Goal: Task Accomplishment & Management: Manage account settings

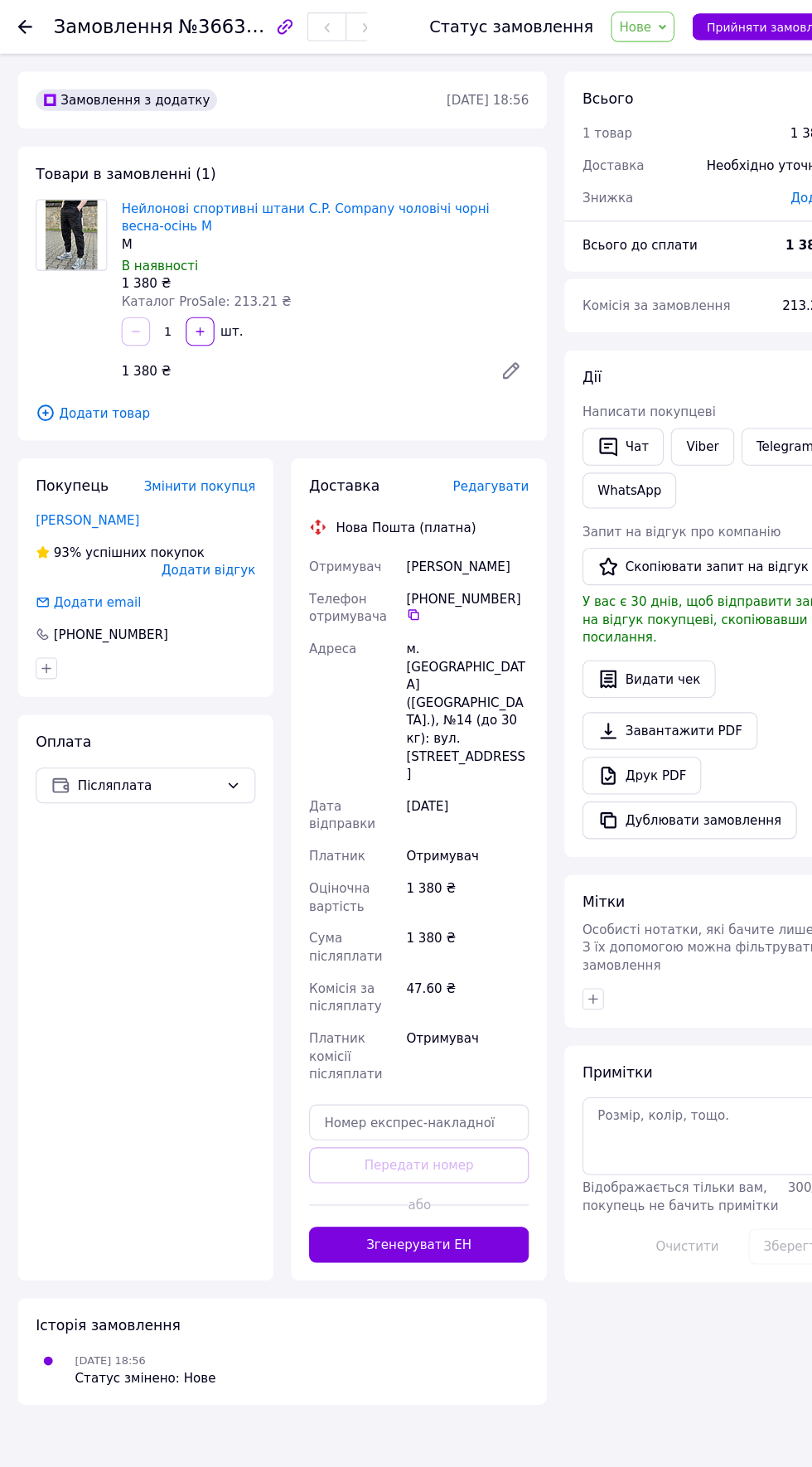
click at [24, 24] on use at bounding box center [24, 25] width 14 height 14
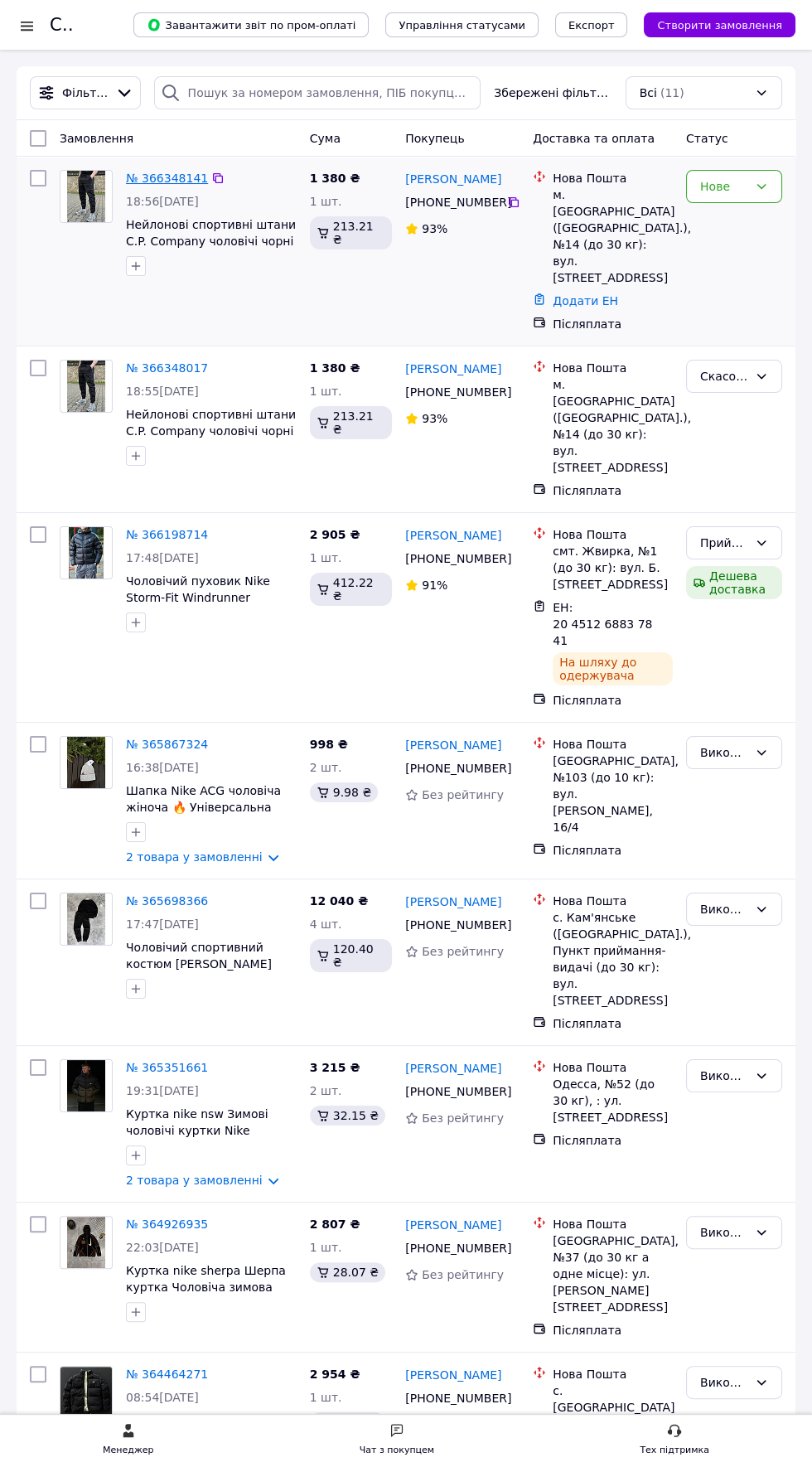
click at [141, 175] on link "№ 366348141" at bounding box center [167, 179] width 82 height 14
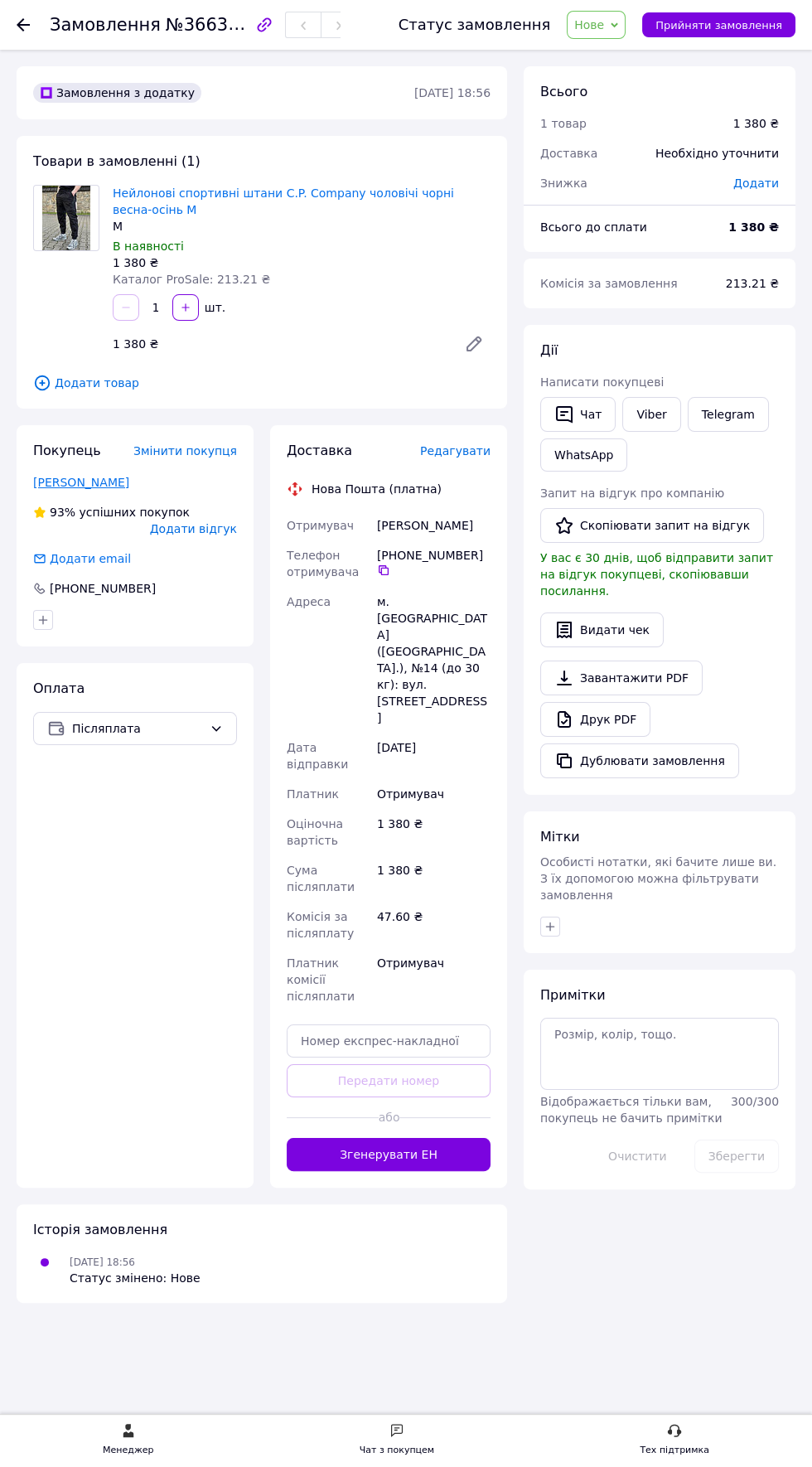
click at [50, 481] on link "[PERSON_NAME]" at bounding box center [81, 483] width 97 height 14
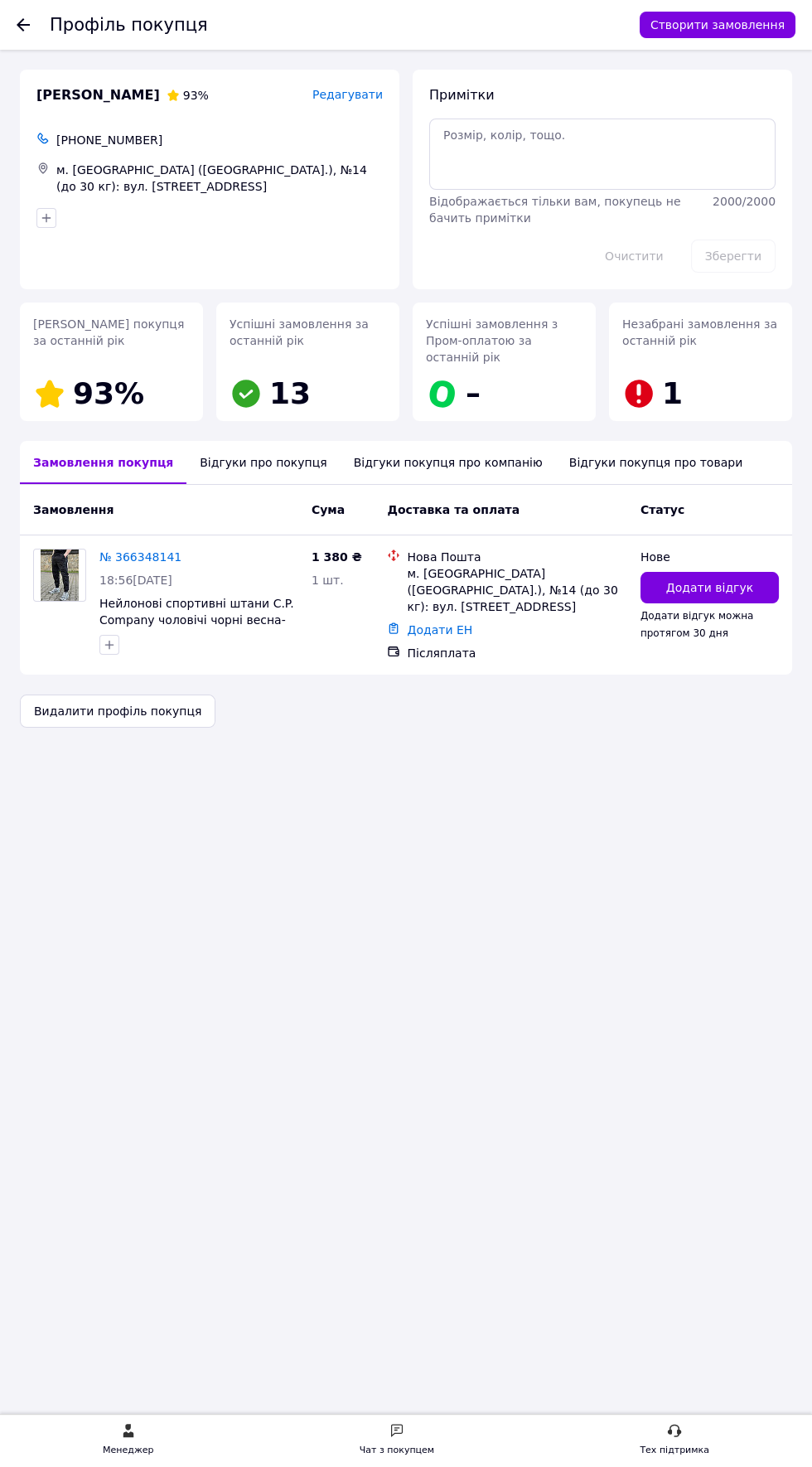
click at [213, 467] on div "Відгуки про покупця" at bounding box center [262, 462] width 153 height 43
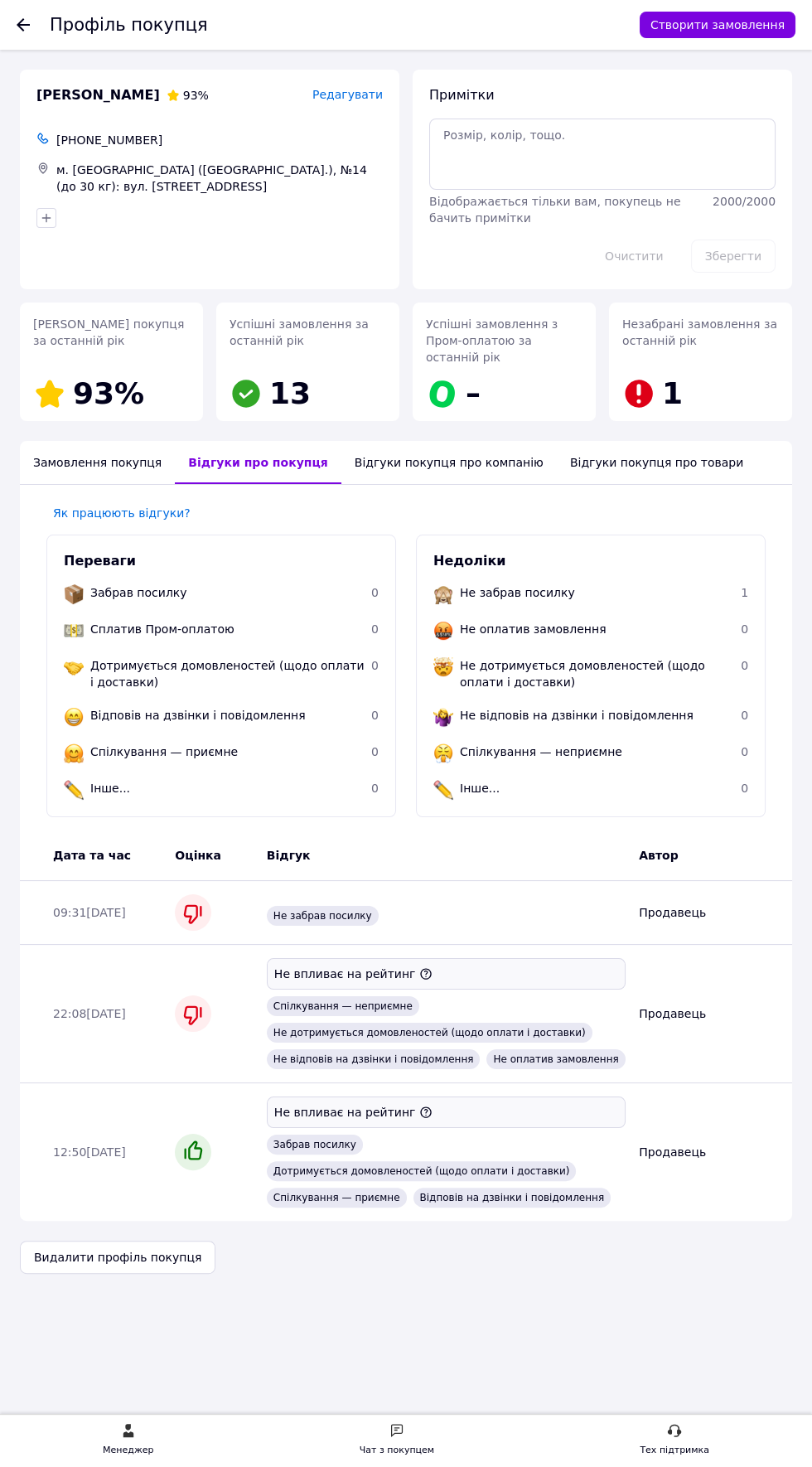
click at [17, 25] on icon at bounding box center [24, 25] width 14 height 14
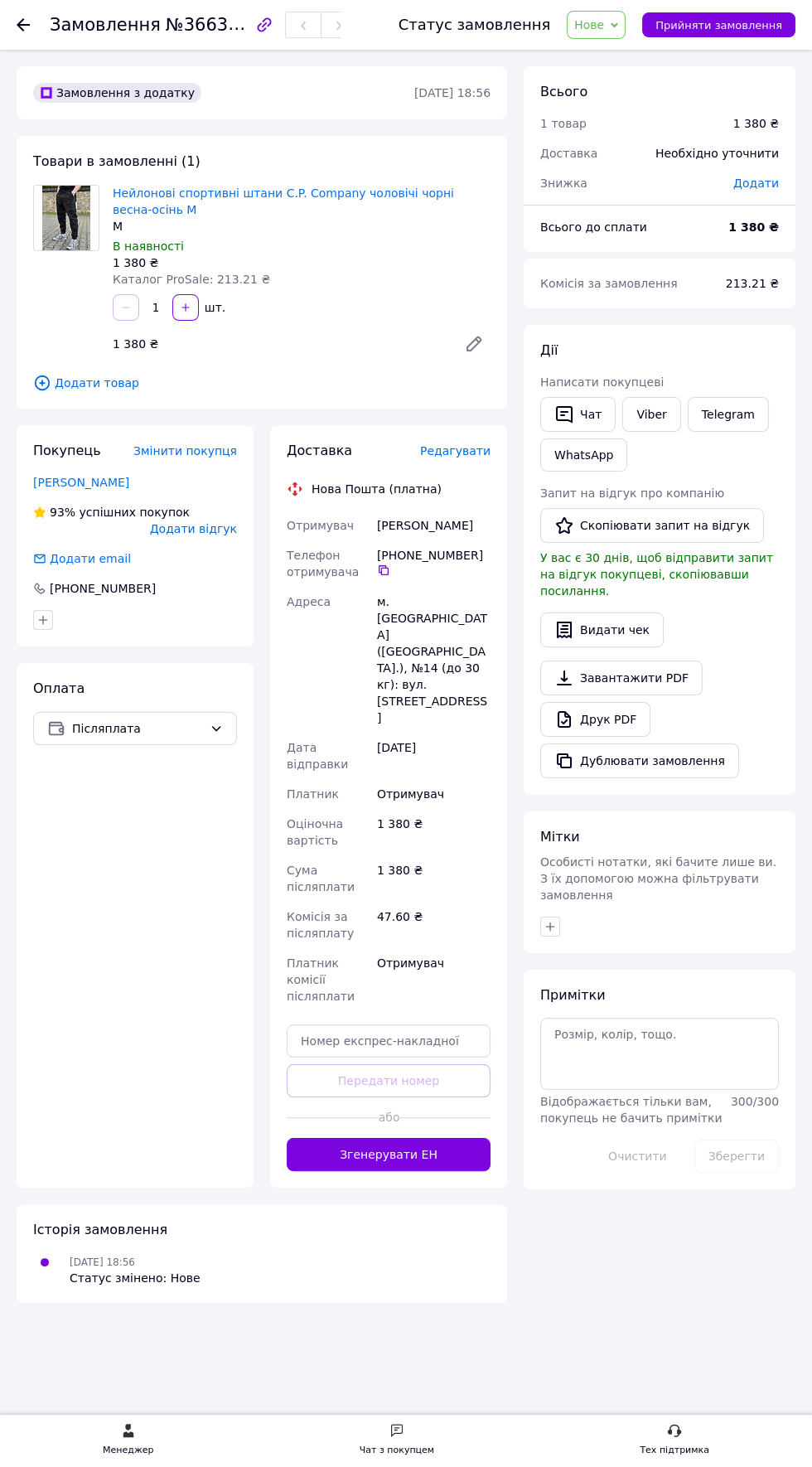
click at [23, 27] on icon at bounding box center [24, 25] width 14 height 14
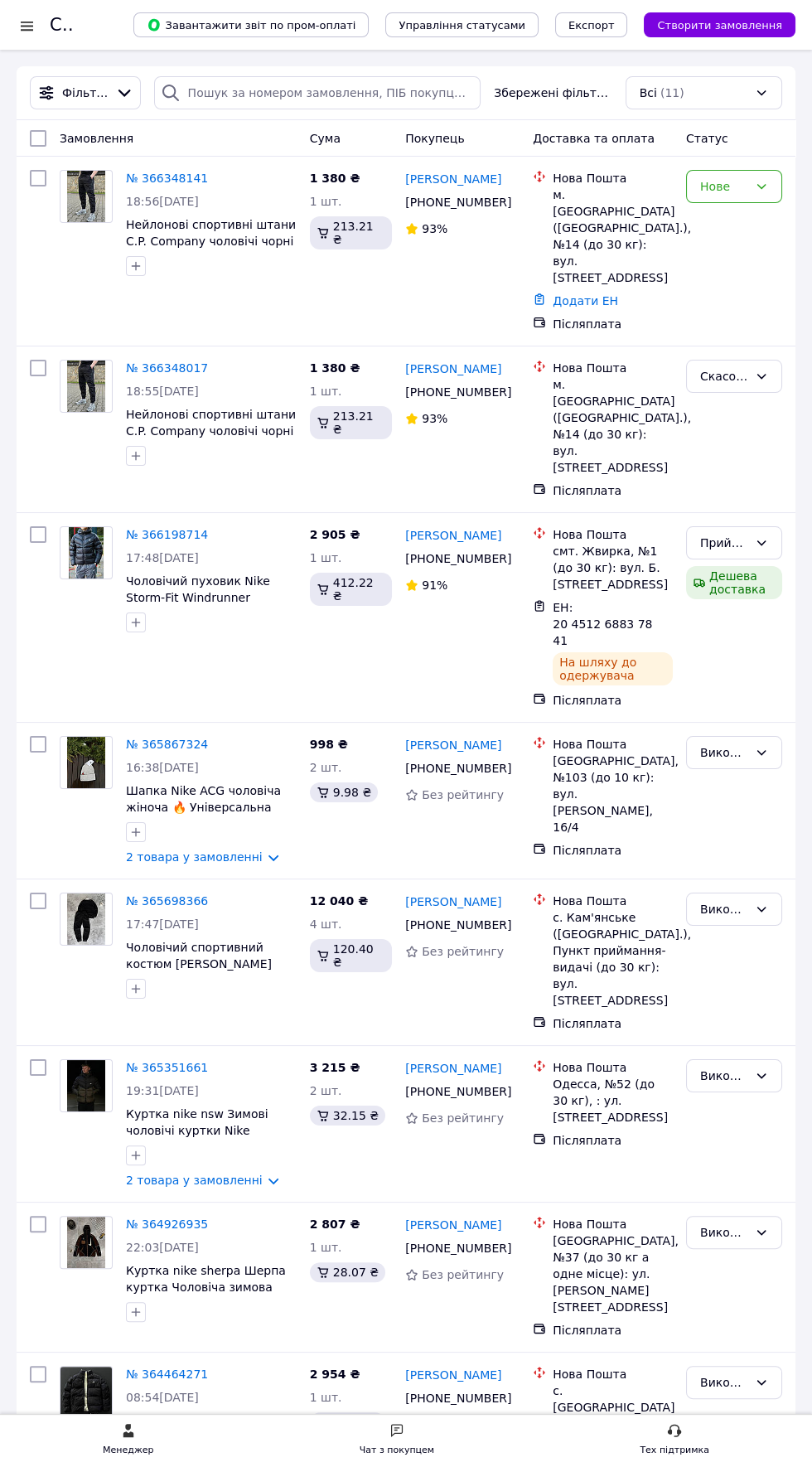
click at [27, 29] on div at bounding box center [27, 26] width 20 height 17
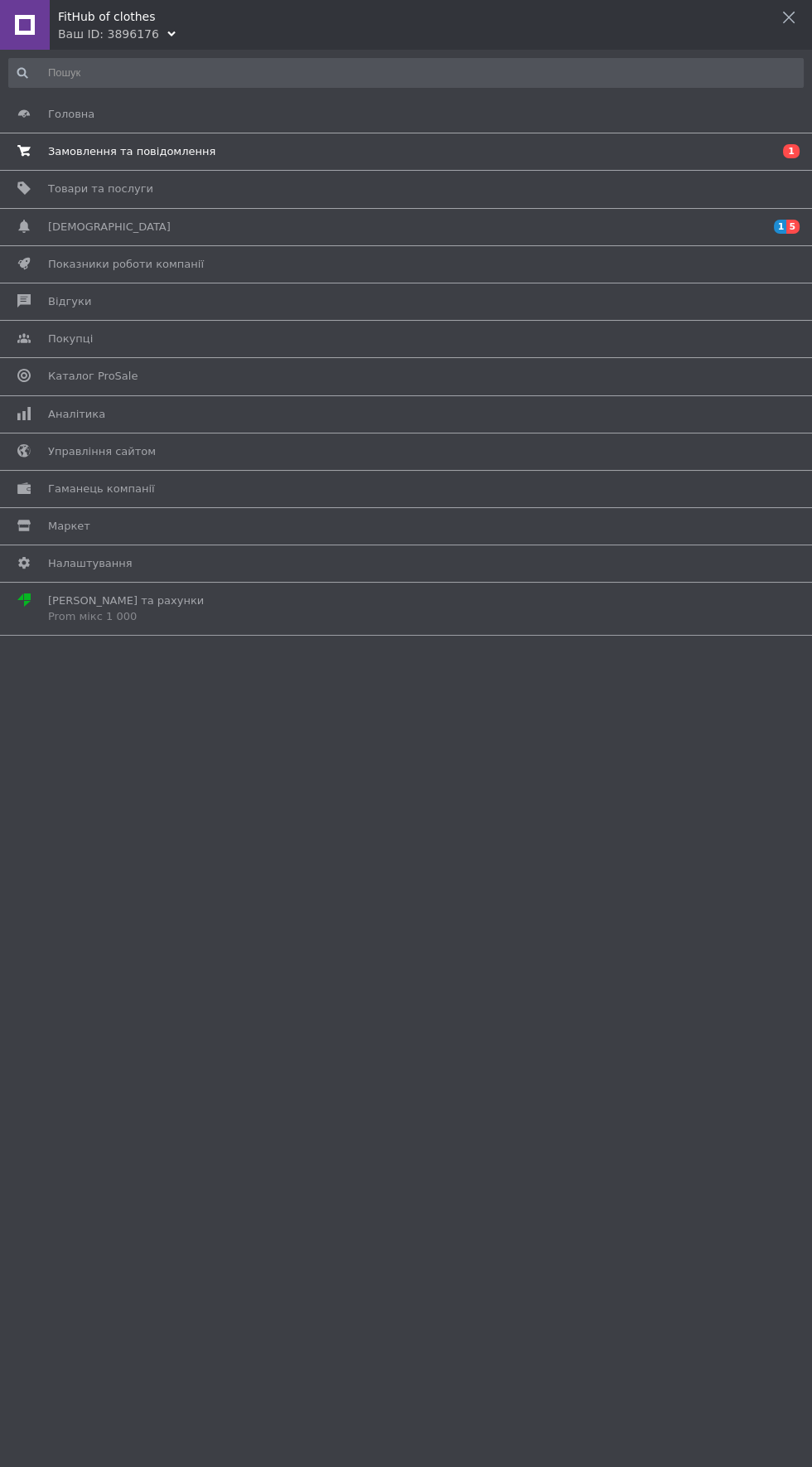
click at [41, 148] on span at bounding box center [24, 152] width 48 height 15
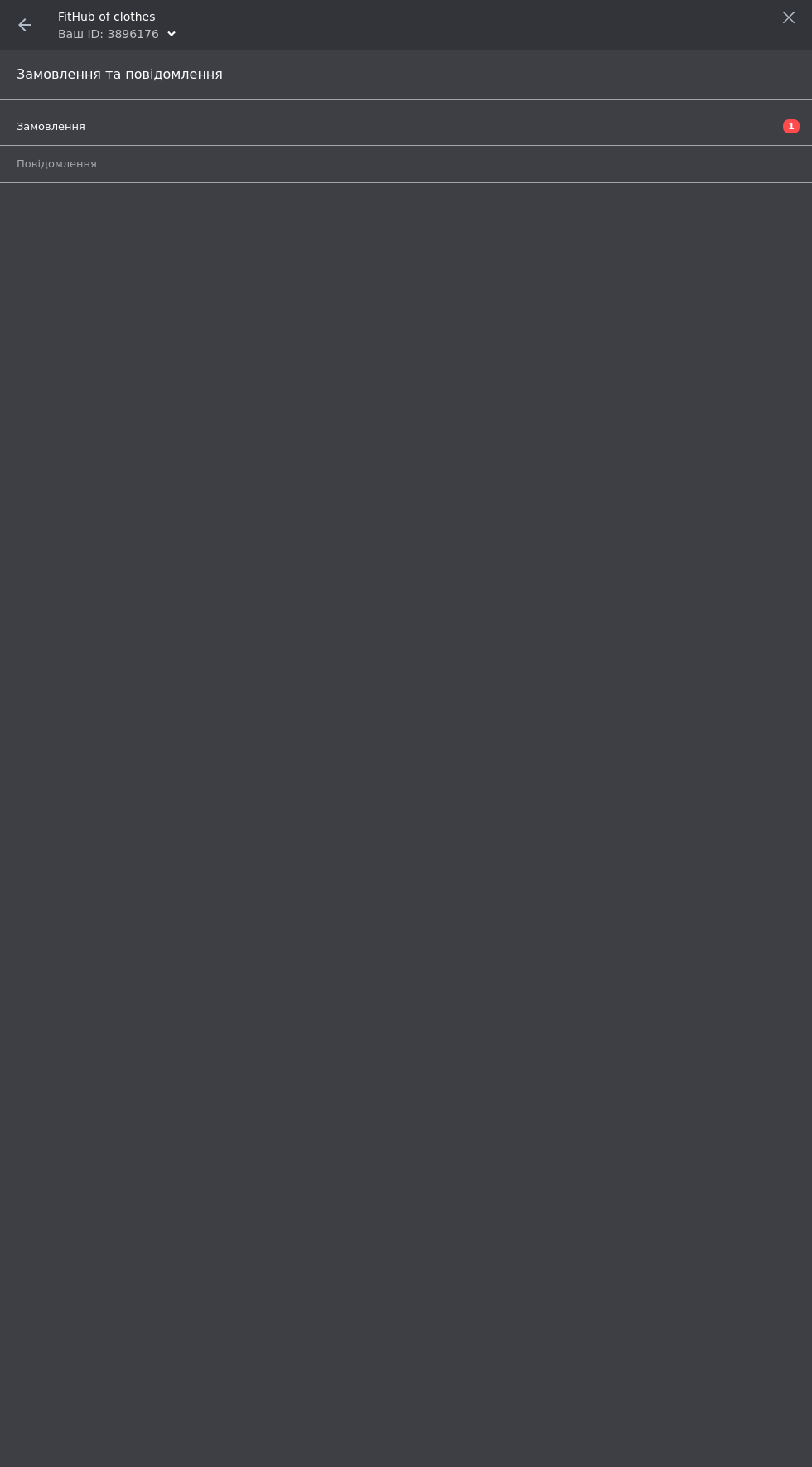
click at [41, 126] on span "Замовлення" at bounding box center [51, 127] width 69 height 15
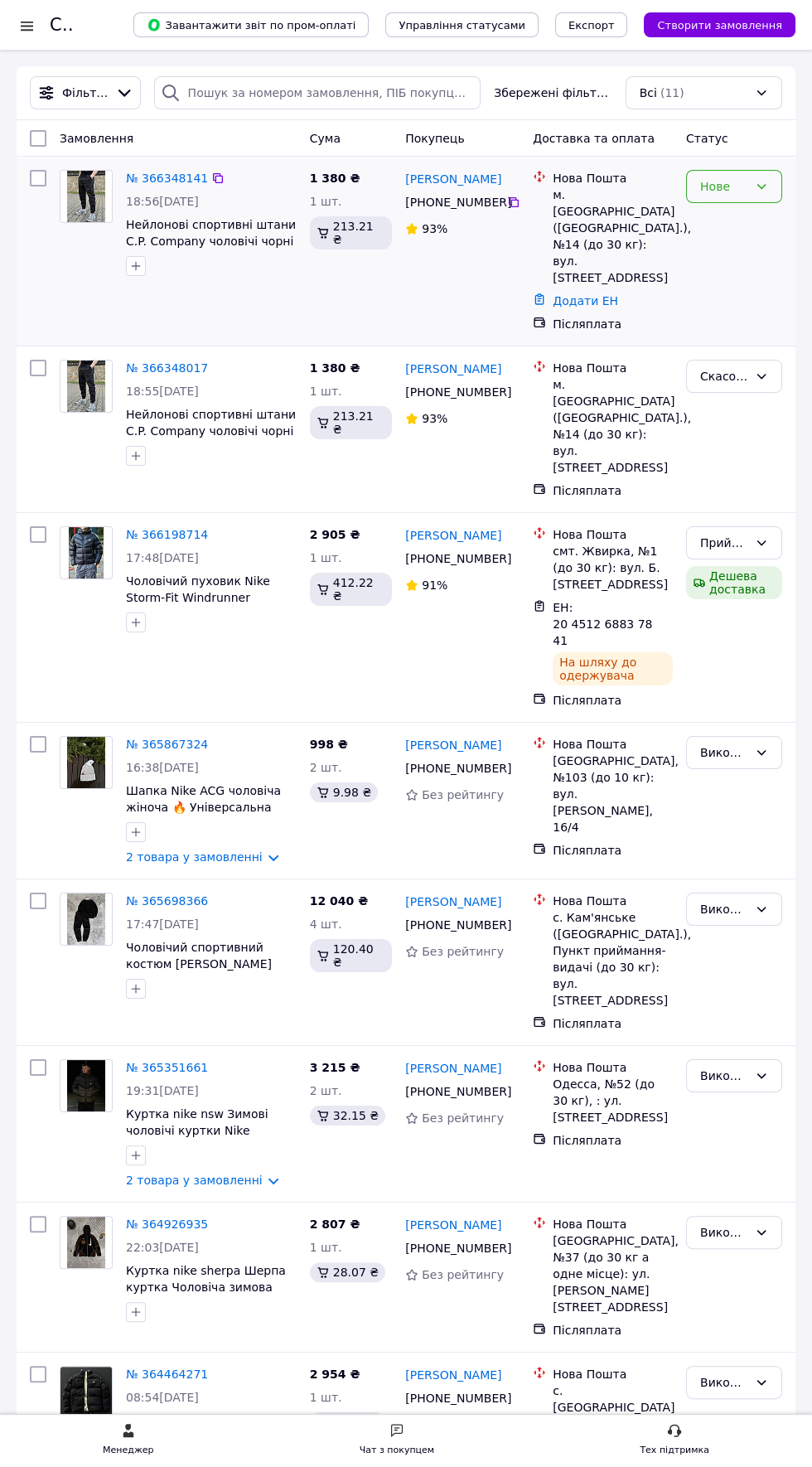
click at [711, 178] on div "Нове" at bounding box center [724, 186] width 48 height 19
click at [699, 213] on li "Прийнято" at bounding box center [734, 221] width 95 height 30
click at [21, 31] on div at bounding box center [27, 26] width 20 height 17
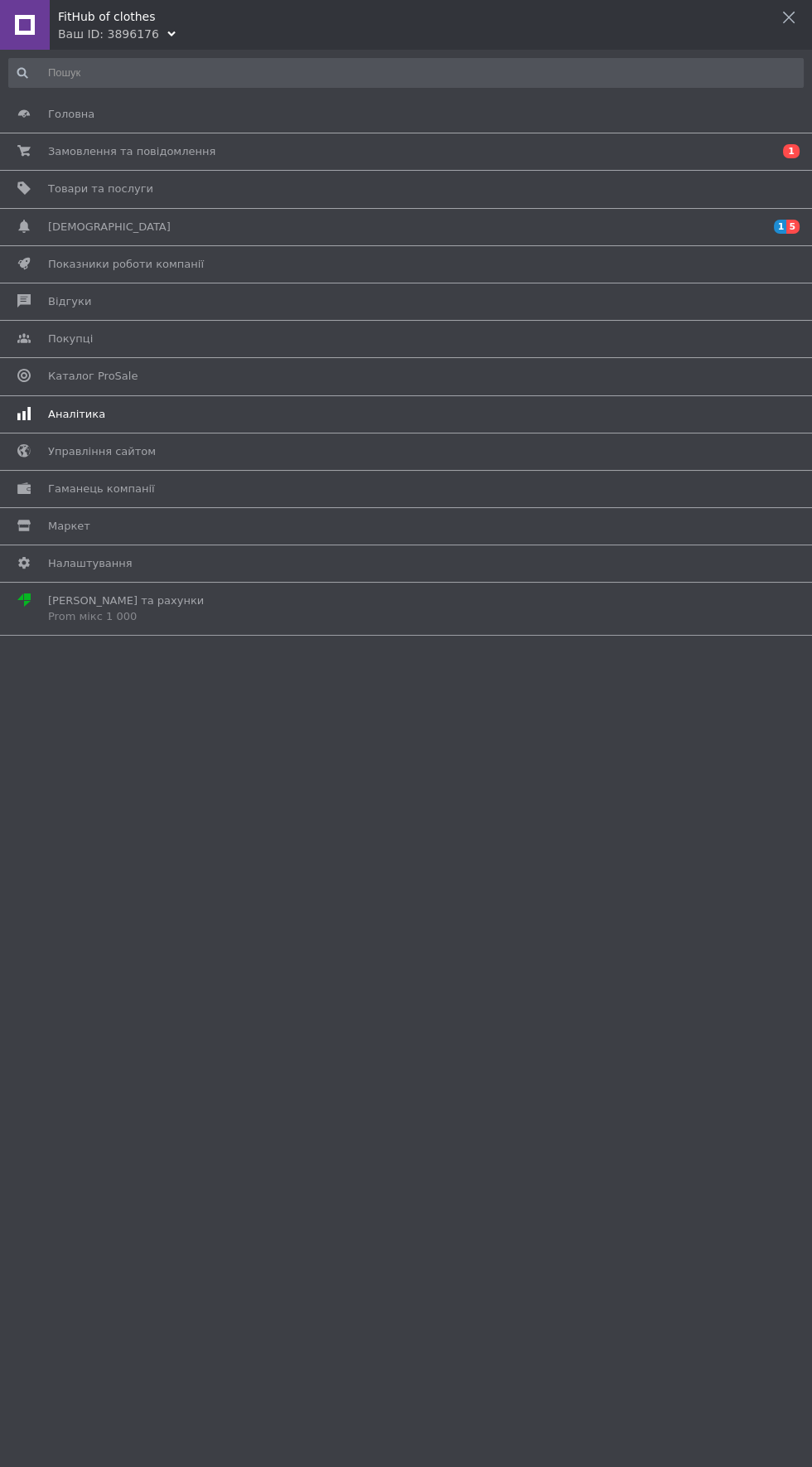
click at [62, 409] on span "Аналітика" at bounding box center [77, 415] width 58 height 15
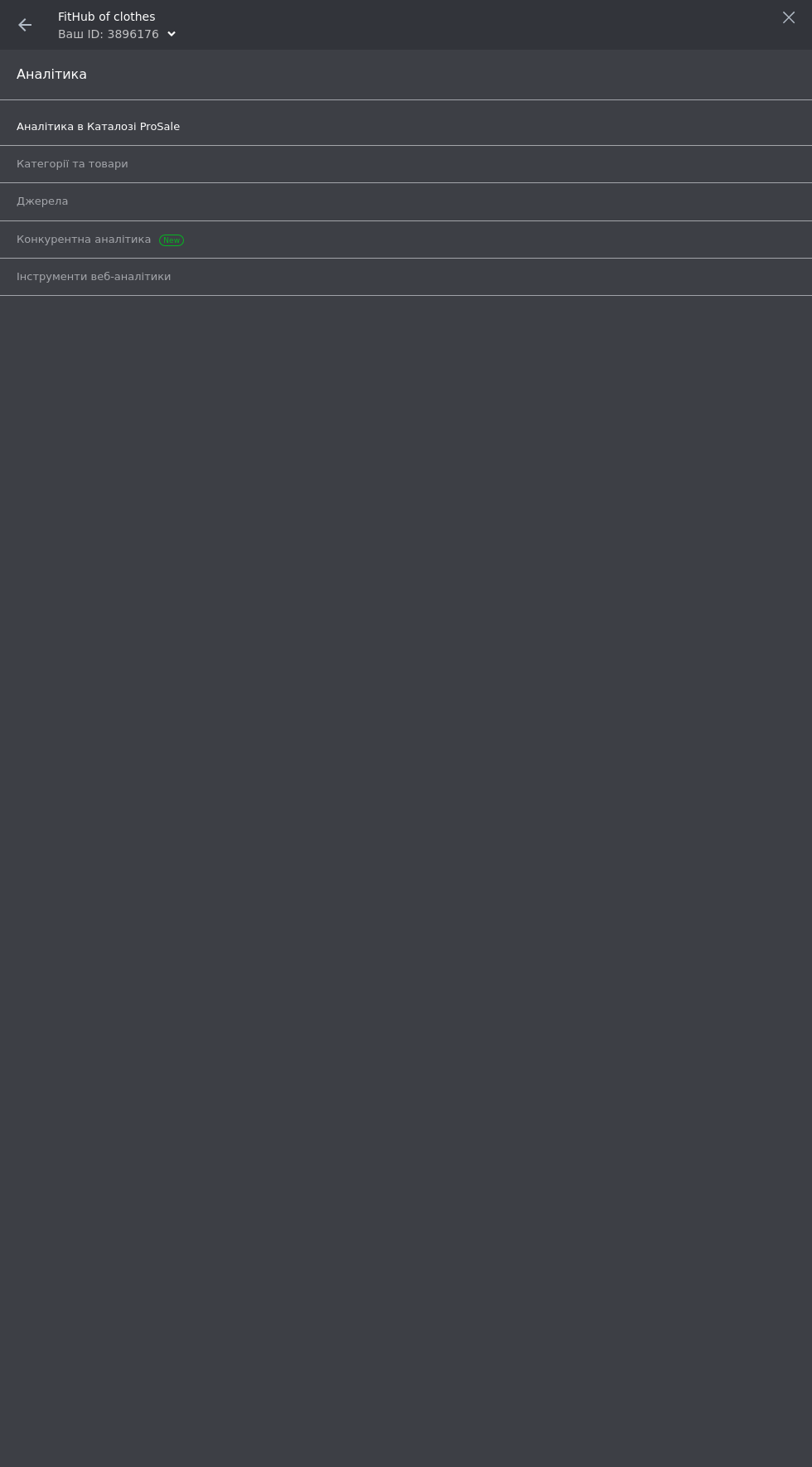
click at [25, 126] on span "Аналітика в Каталозі ProSale" at bounding box center [98, 127] width 163 height 15
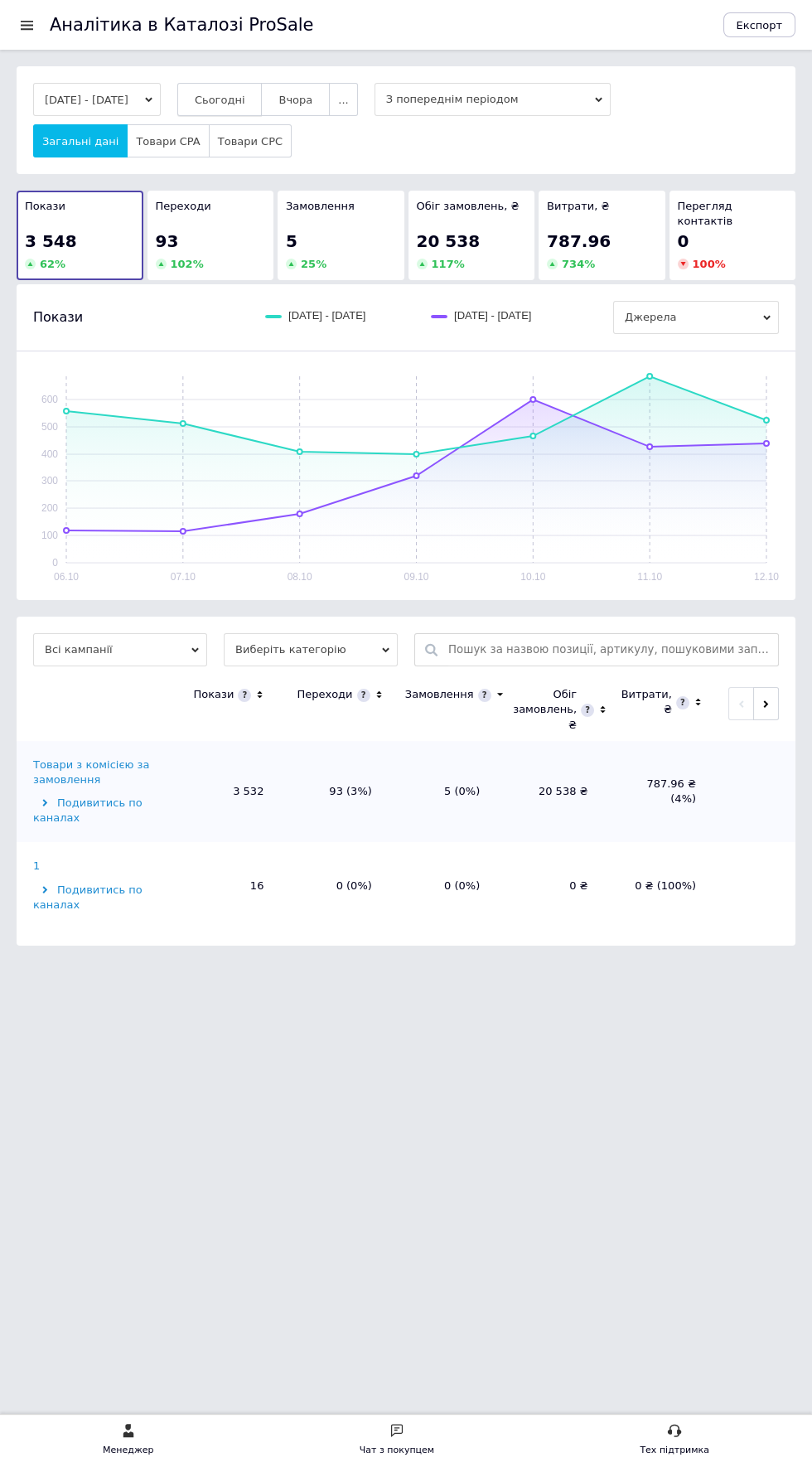
click at [216, 93] on button "Сьогодні" at bounding box center [219, 99] width 86 height 33
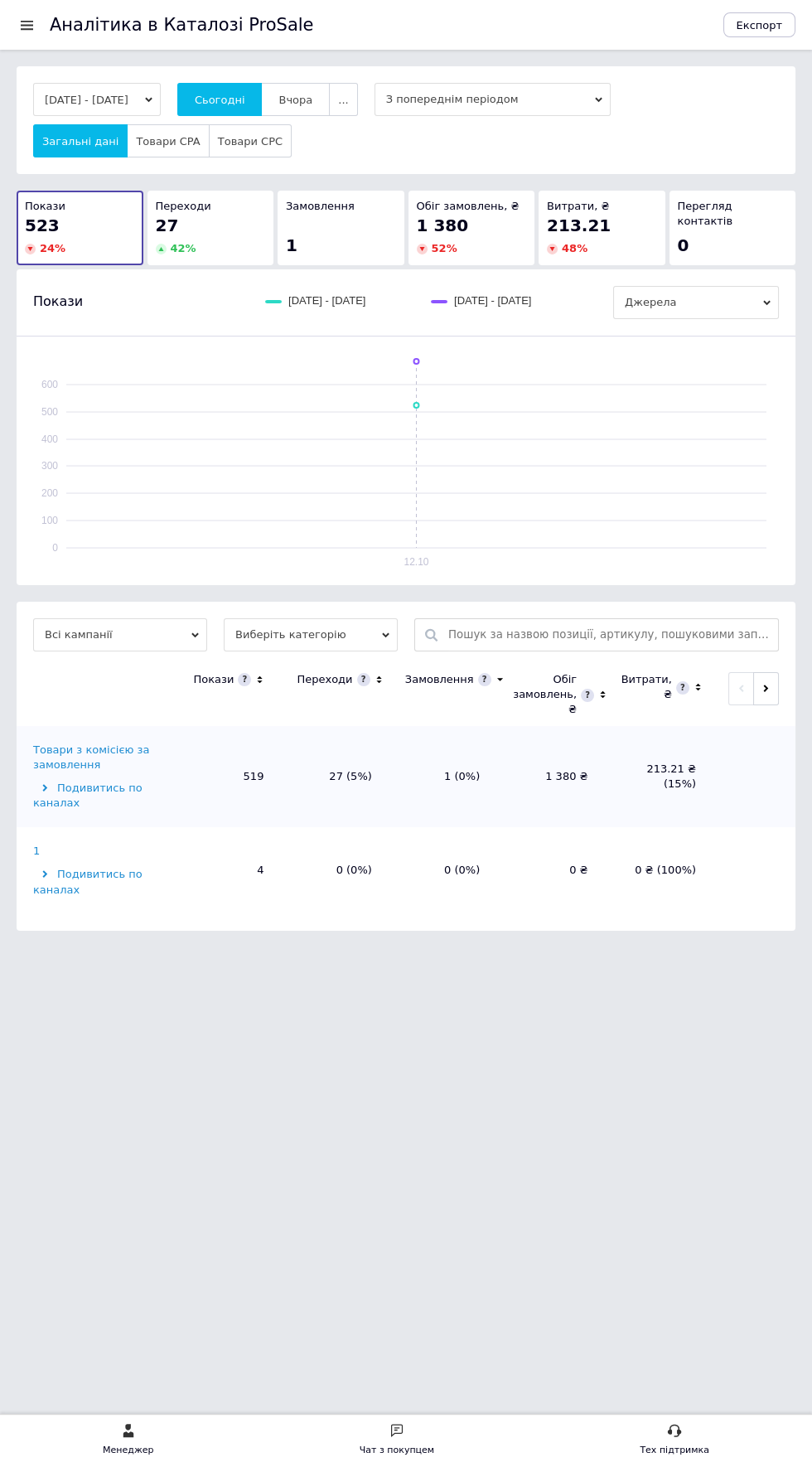
click at [25, 30] on div at bounding box center [27, 25] width 20 height 15
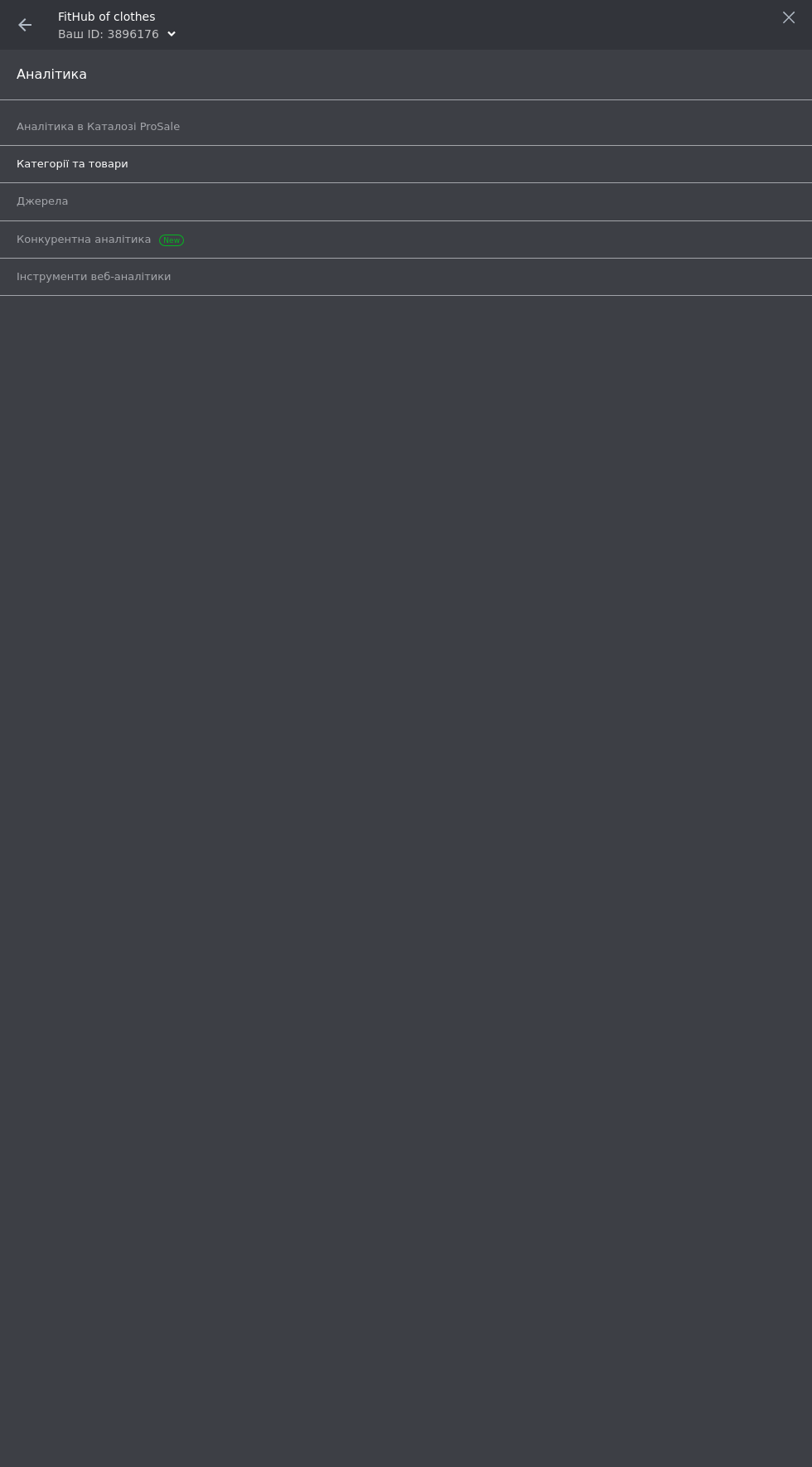
click at [22, 161] on span "Категорії та товари" at bounding box center [73, 164] width 112 height 15
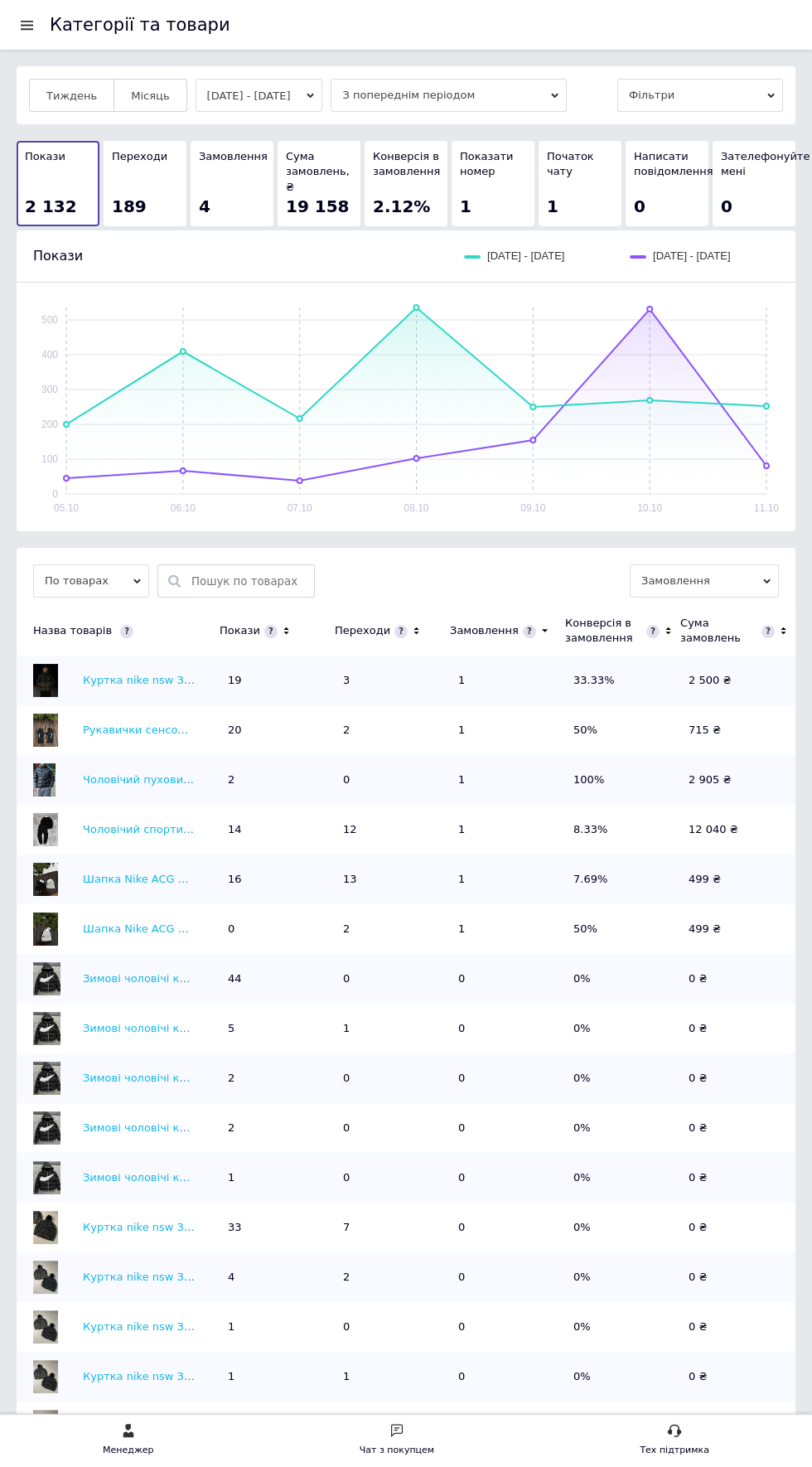
click at [33, 25] on div at bounding box center [27, 25] width 20 height 15
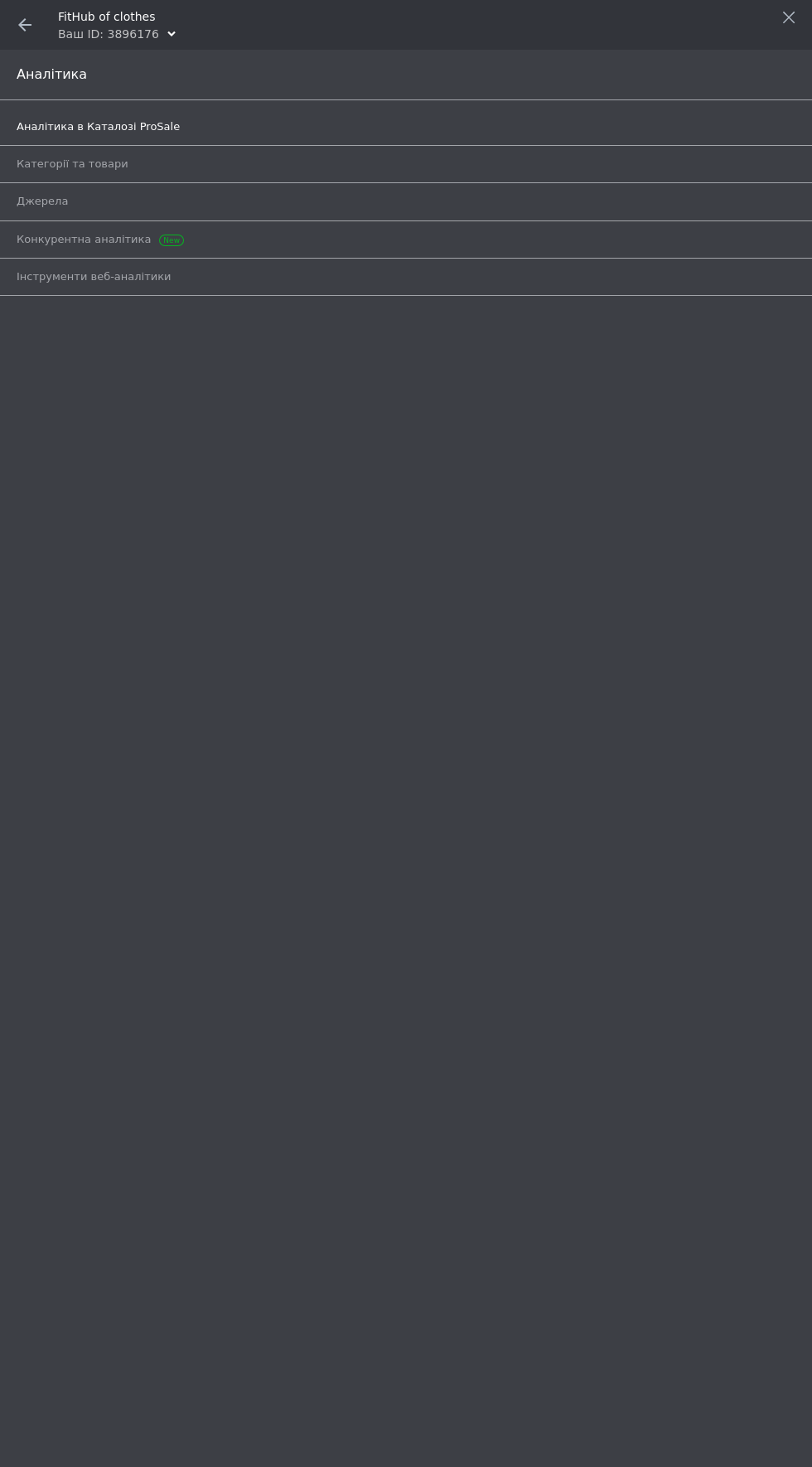
click at [35, 126] on span "Аналітика в Каталозі ProSale" at bounding box center [98, 127] width 163 height 15
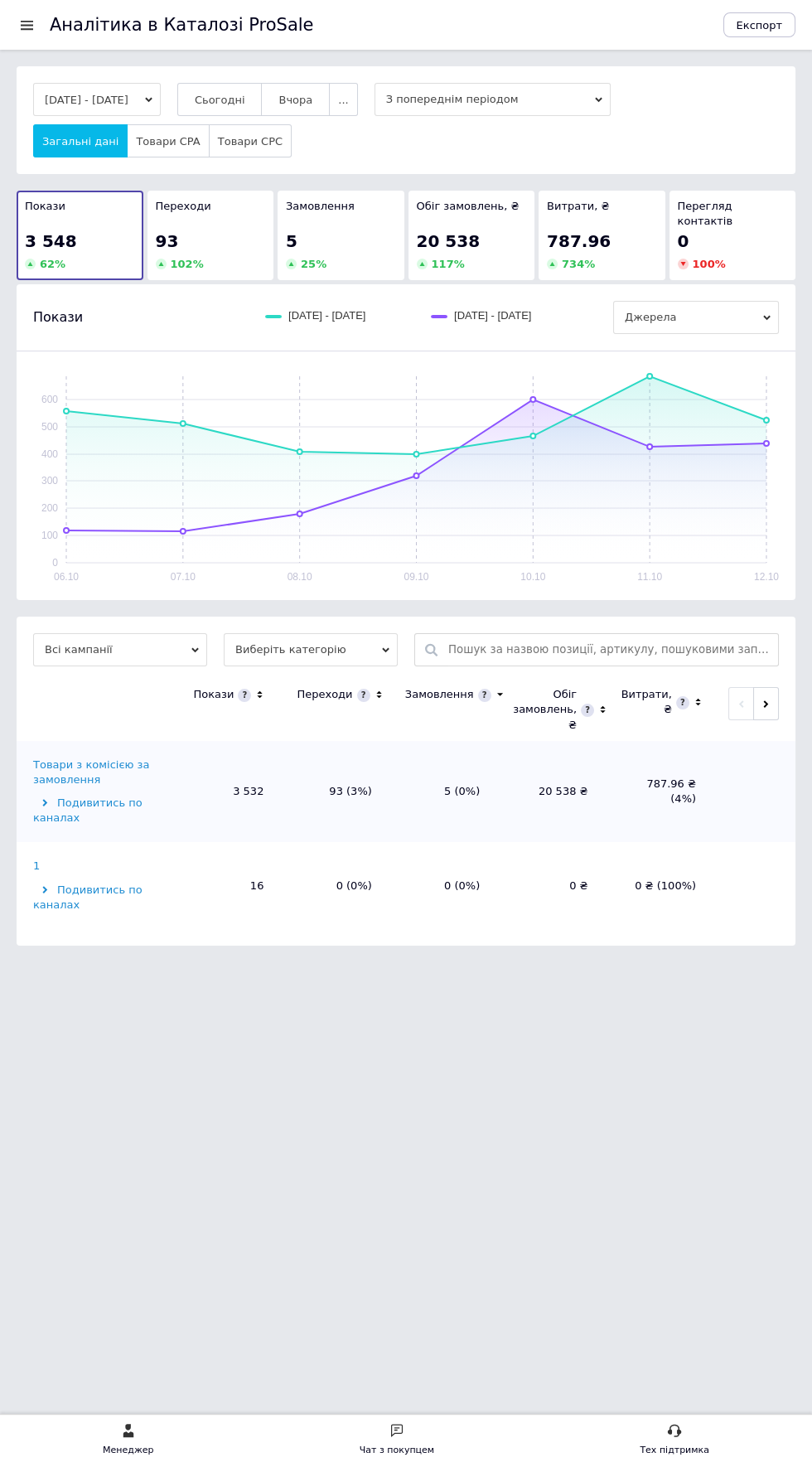
click at [58, 758] on div "Товари з комісією за замовлення" at bounding box center [101, 772] width 135 height 30
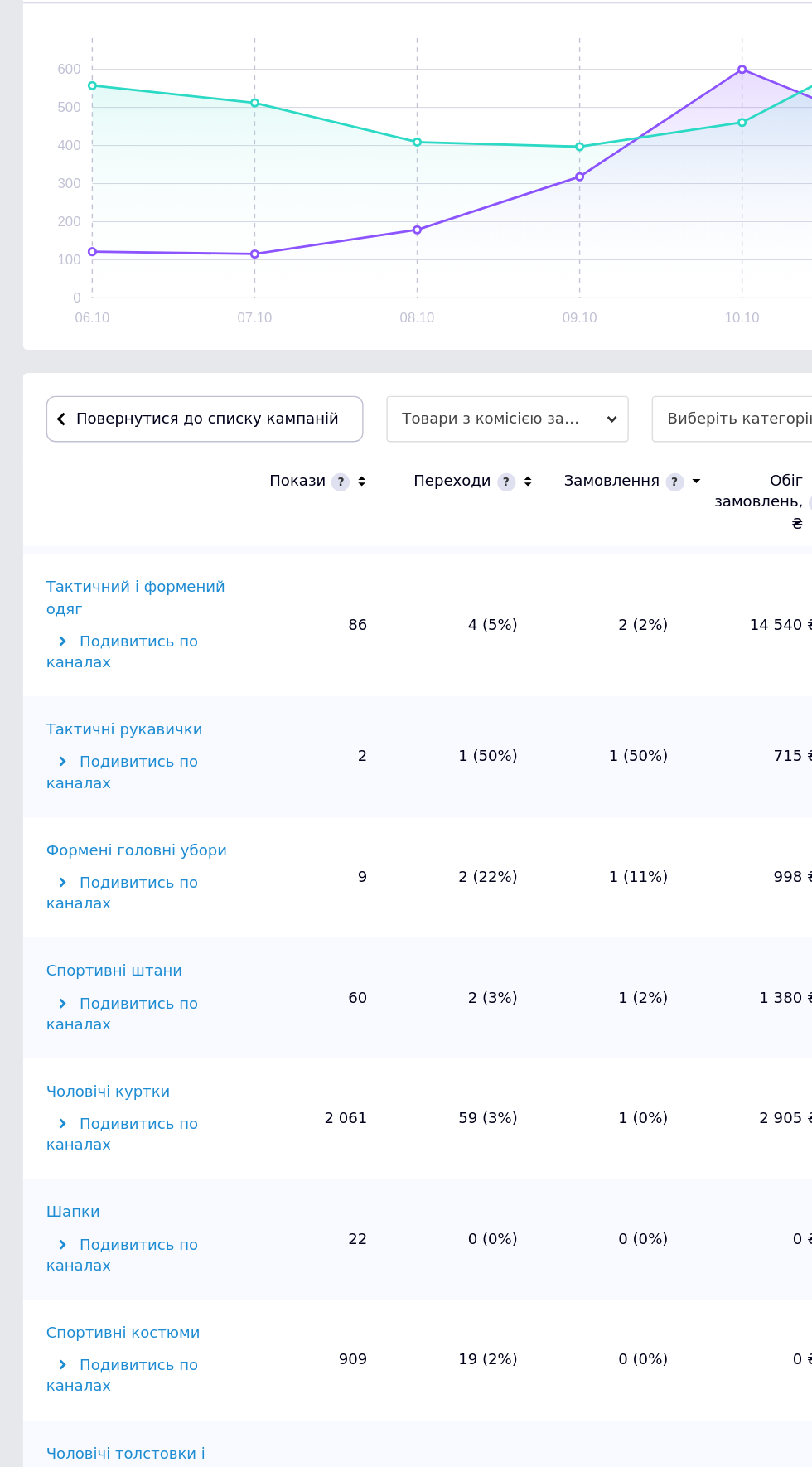
scroll to position [1, 0]
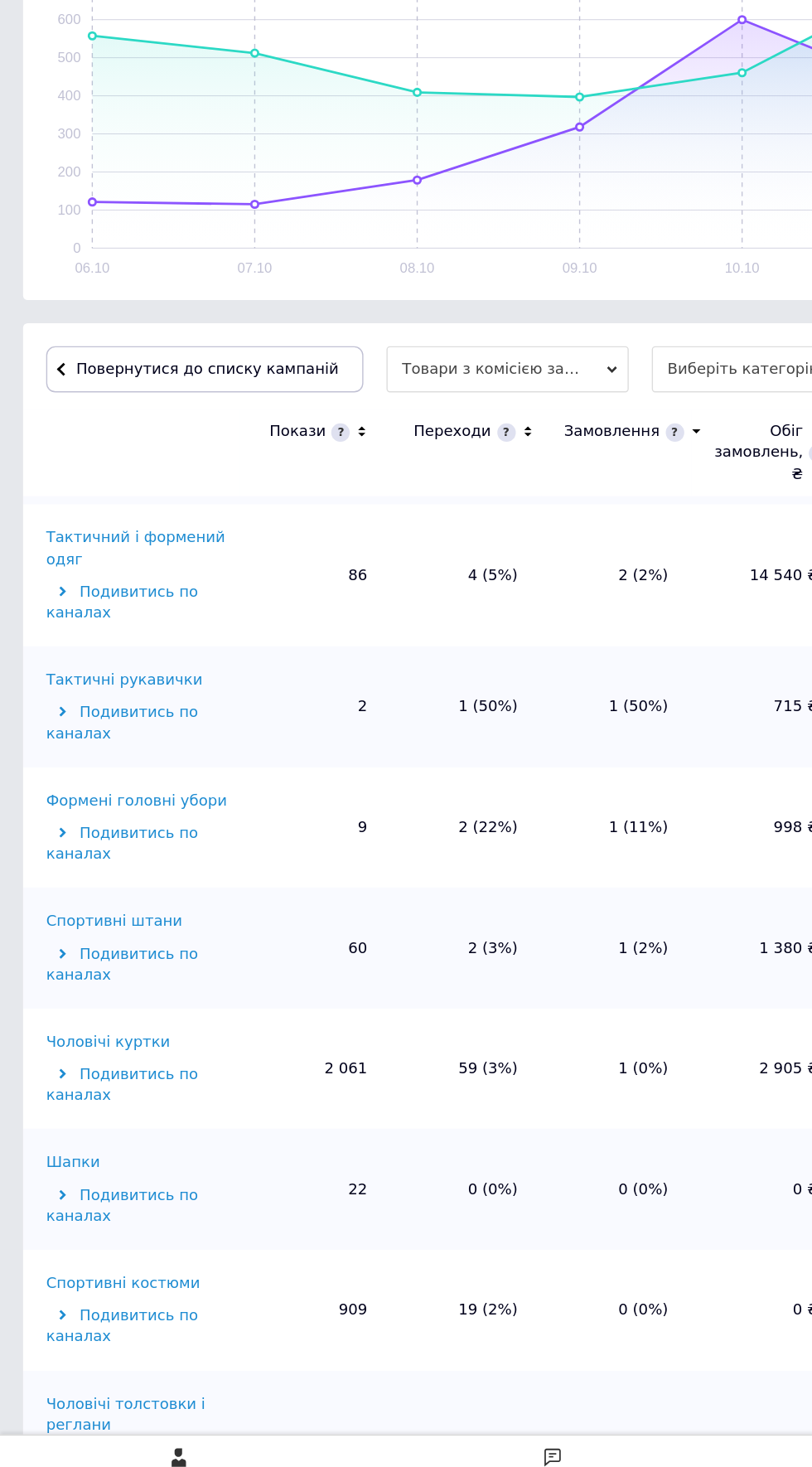
click at [69, 1038] on div "Спортивні штани" at bounding box center [81, 1045] width 97 height 15
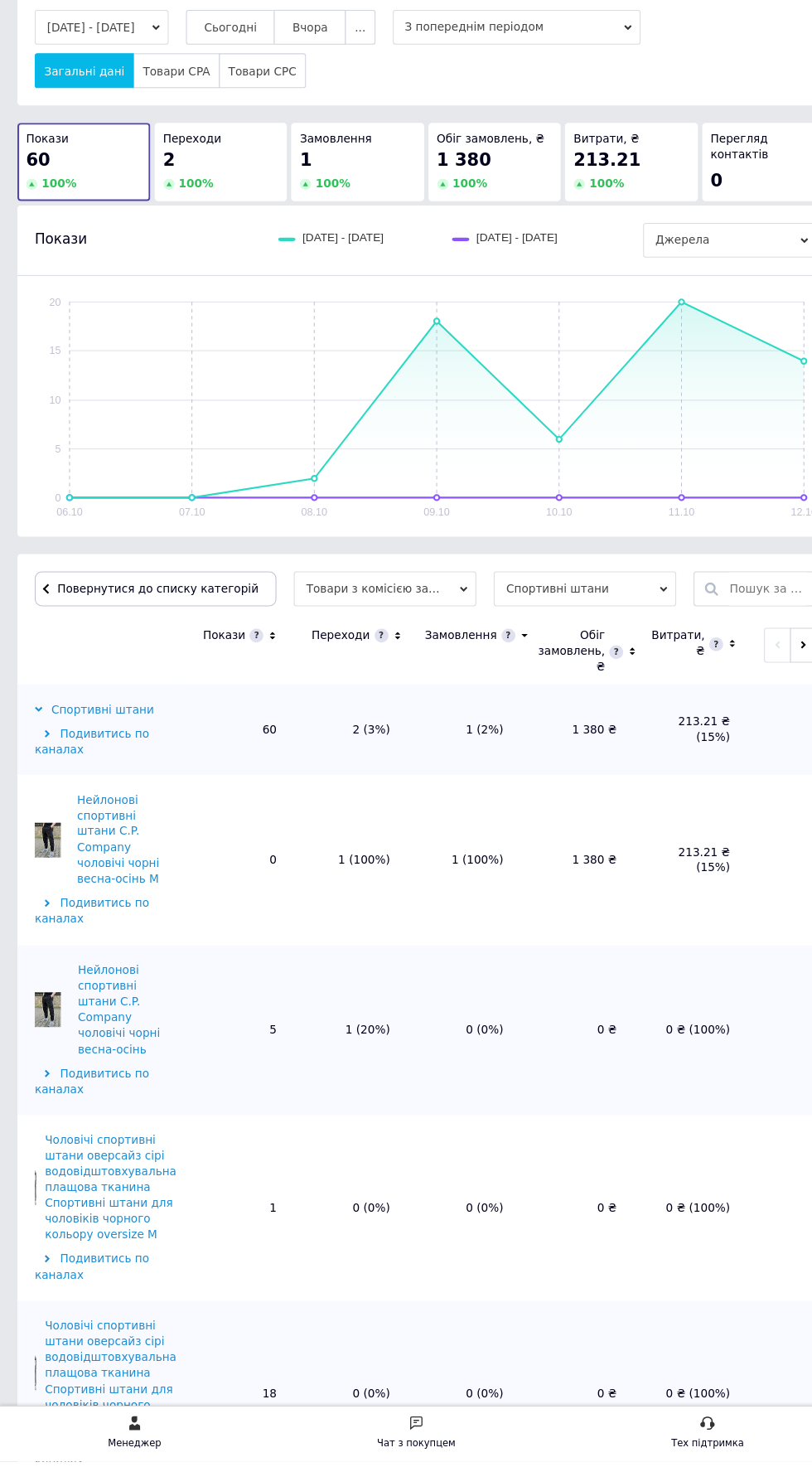
scroll to position [0, 0]
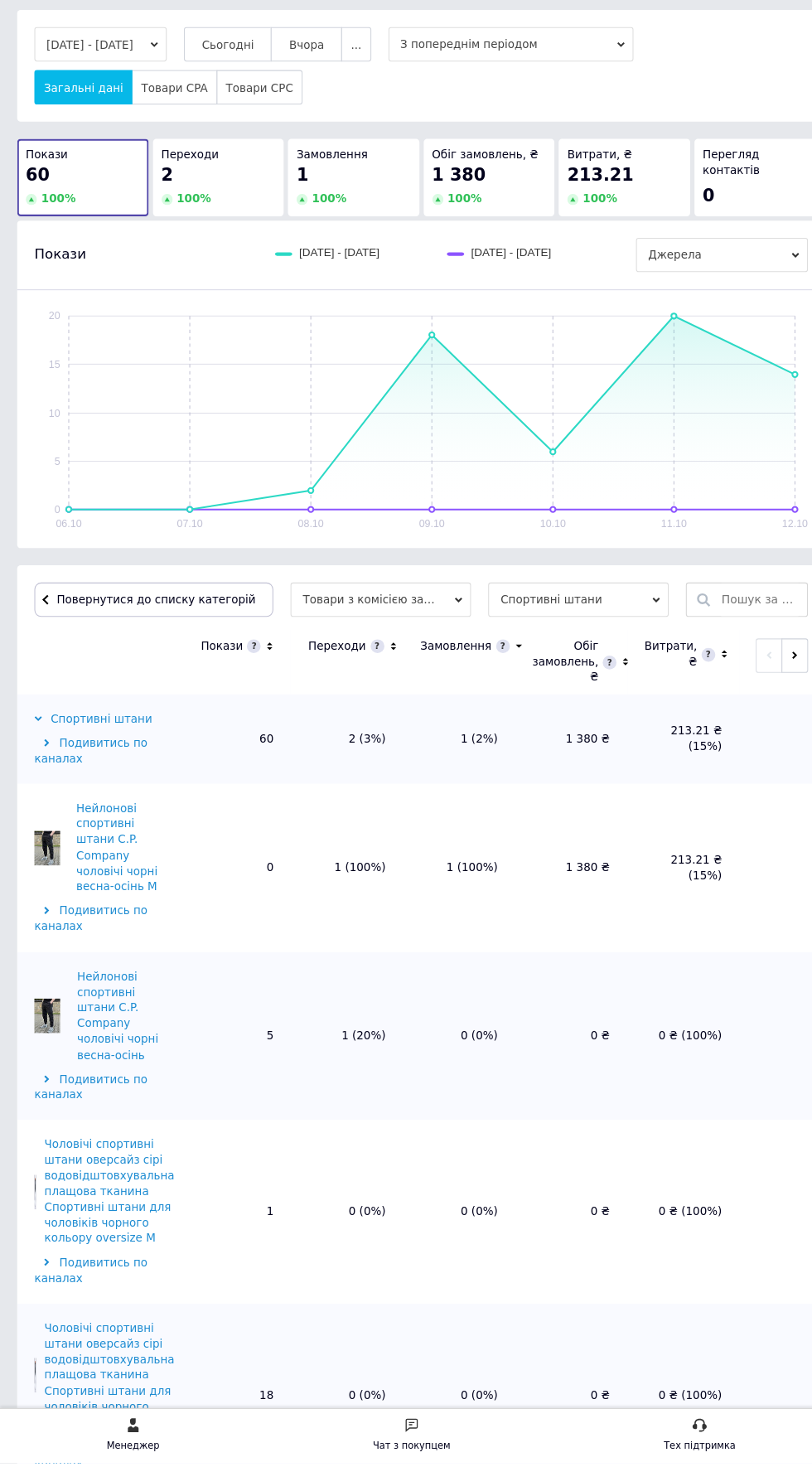
click at [357, 679] on span at bounding box center [364, 680] width 14 height 14
click at [373, 680] on icon at bounding box center [378, 680] width 11 height 14
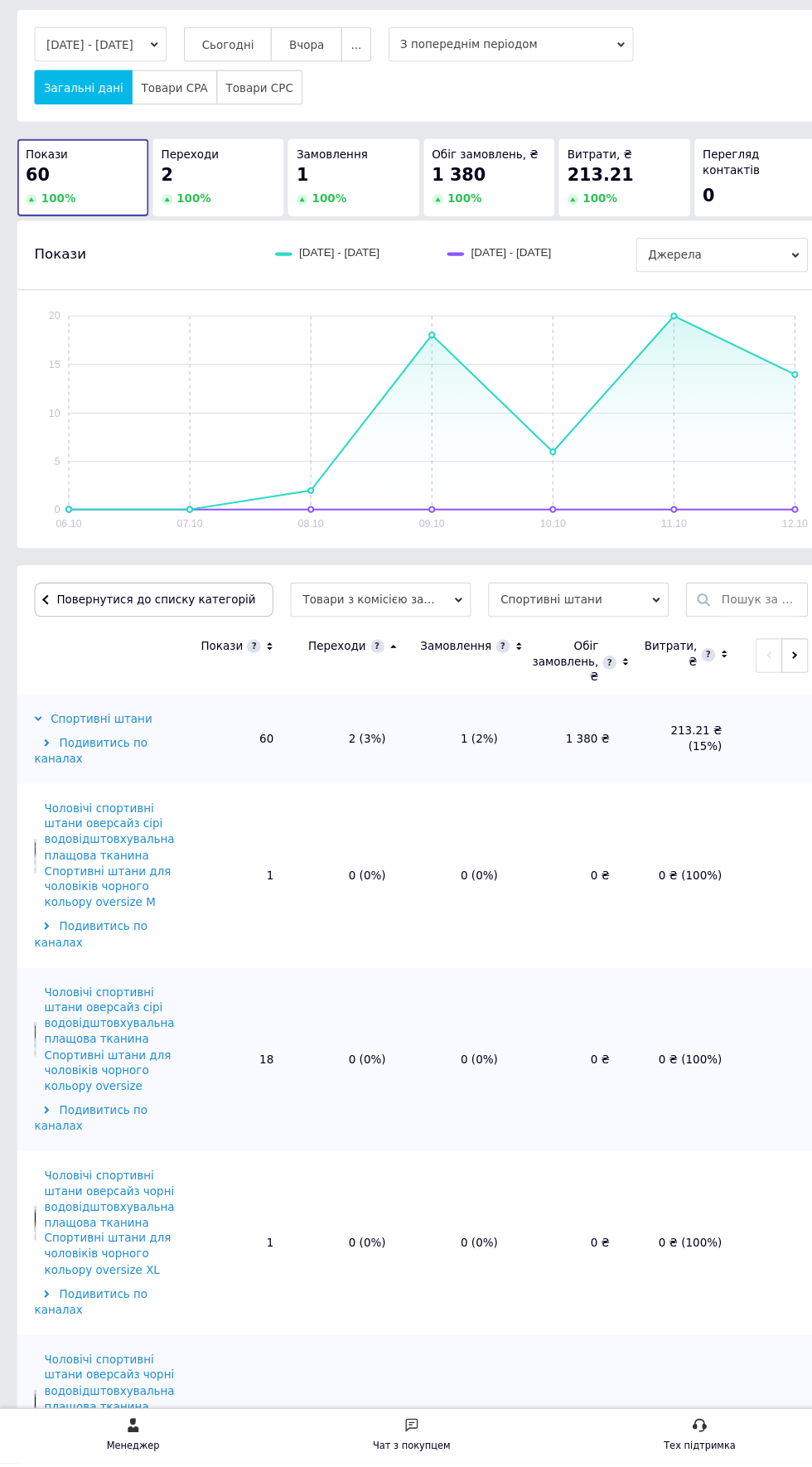
click at [373, 682] on icon at bounding box center [378, 680] width 11 height 14
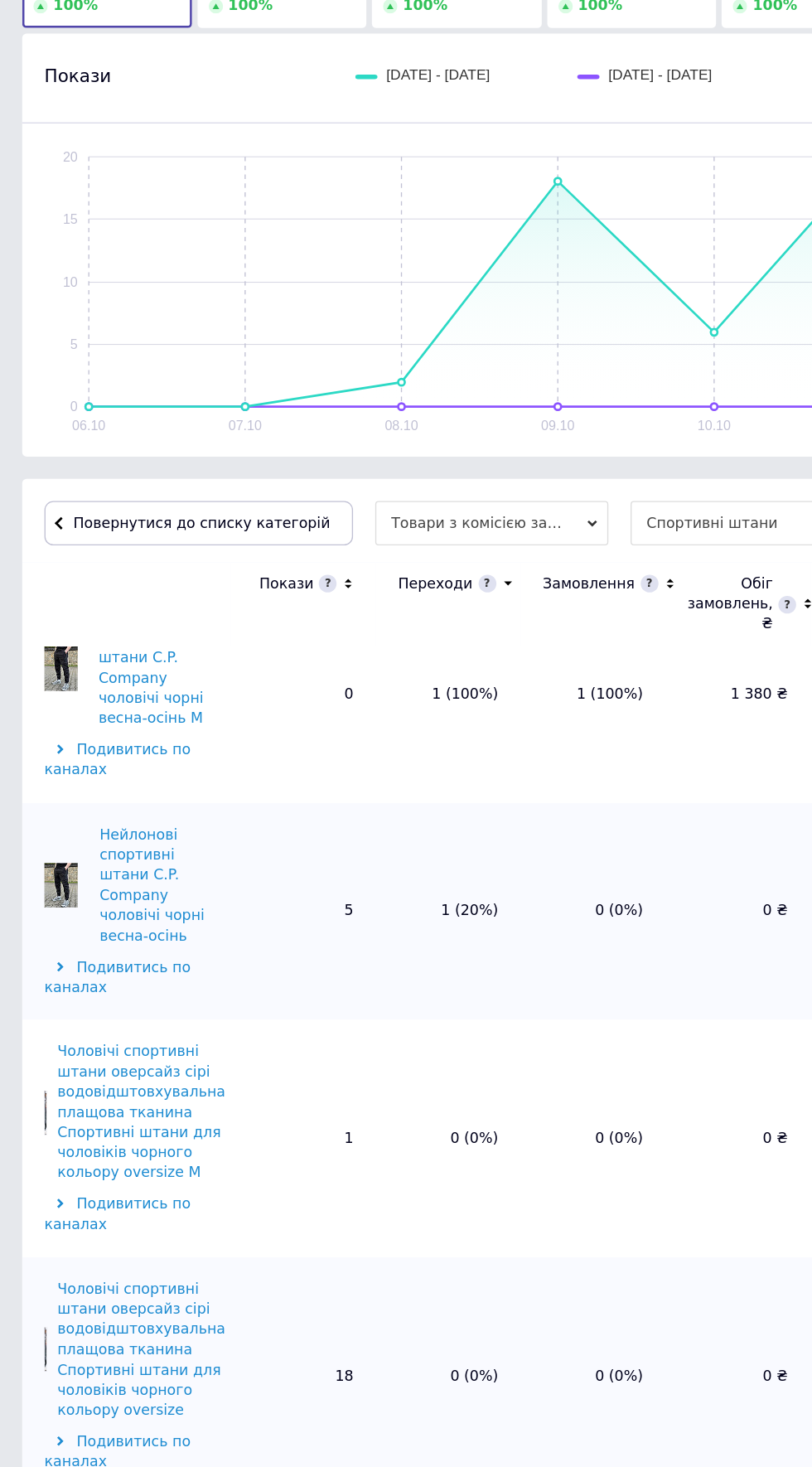
scroll to position [152, 0]
